Goal: Task Accomplishment & Management: Manage account settings

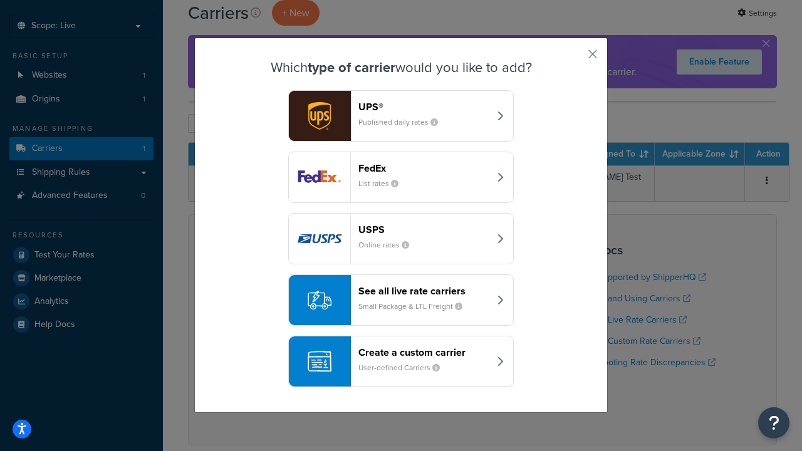
click at [424, 168] on header "FedEx" at bounding box center [423, 168] width 131 height 12
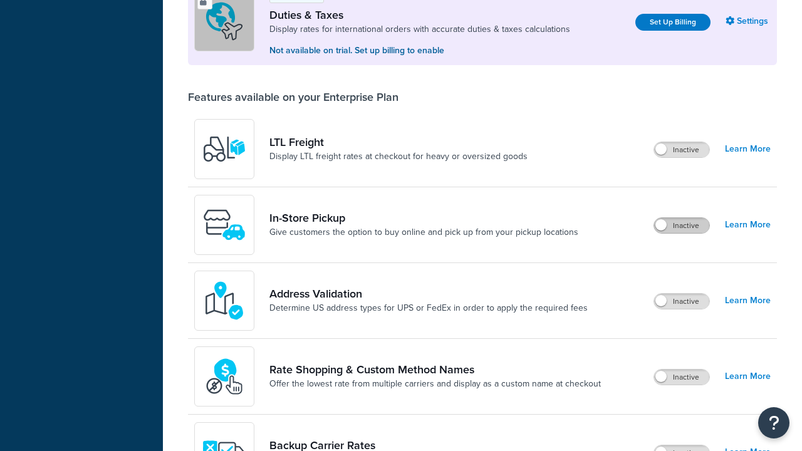
scroll to position [406, 0]
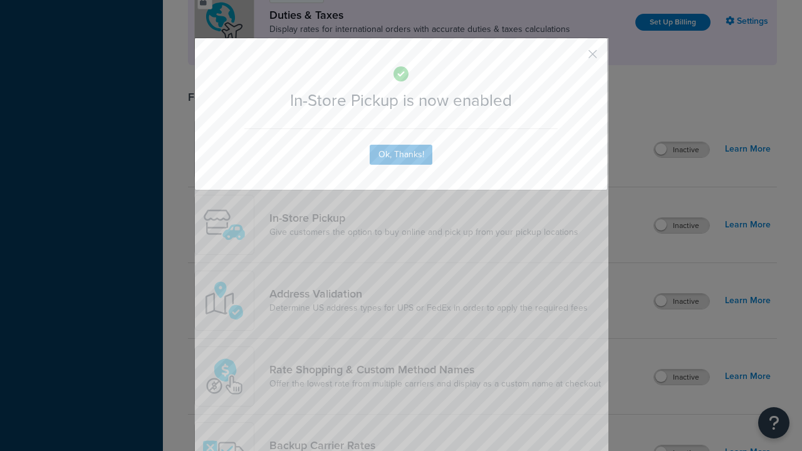
click at [574, 58] on button "button" at bounding box center [574, 58] width 3 height 3
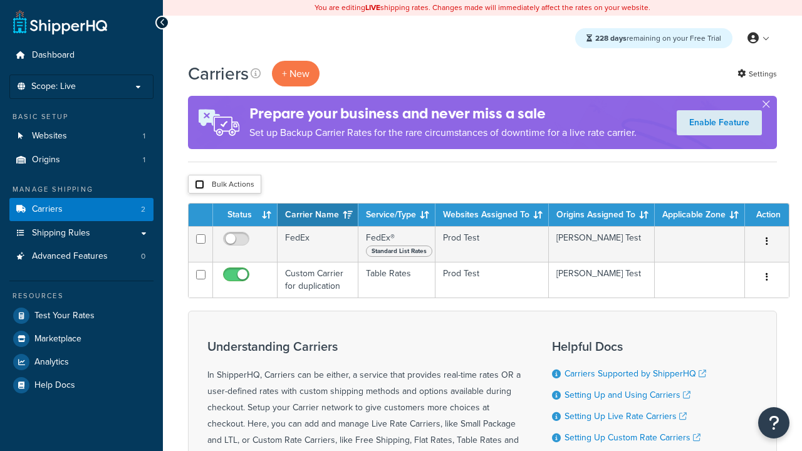
click at [199, 185] on input "checkbox" at bounding box center [199, 184] width 9 height 9
checkbox input "true"
click at [0, 0] on button "Delete" at bounding box center [0, 0] width 0 height 0
